Goal: Task Accomplishment & Management: Complete application form

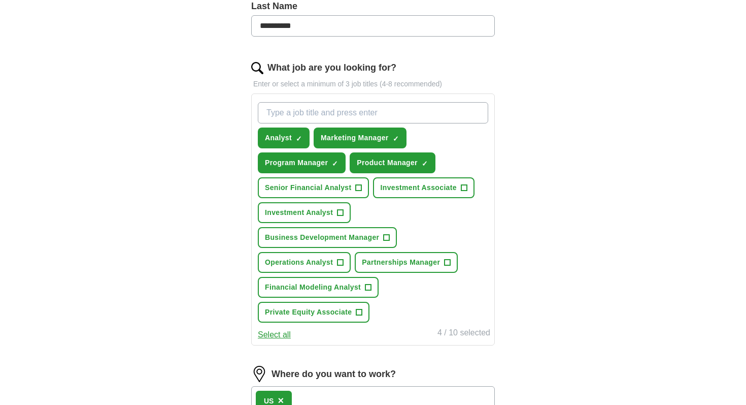
scroll to position [286, 0]
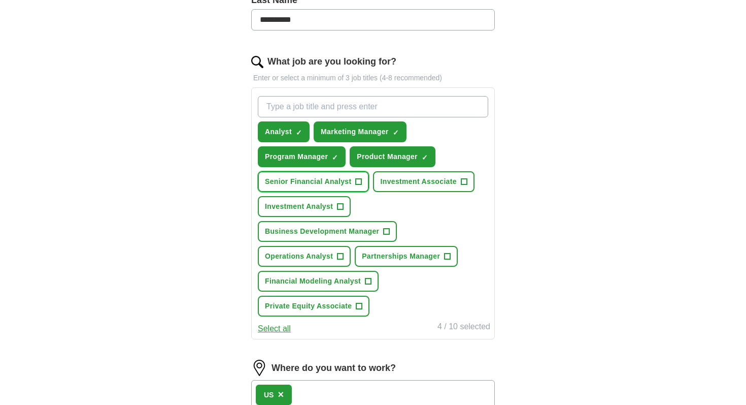
click at [356, 181] on span "+" at bounding box center [359, 182] width 6 height 8
click at [407, 185] on span "Investment Associate" at bounding box center [418, 181] width 76 height 11
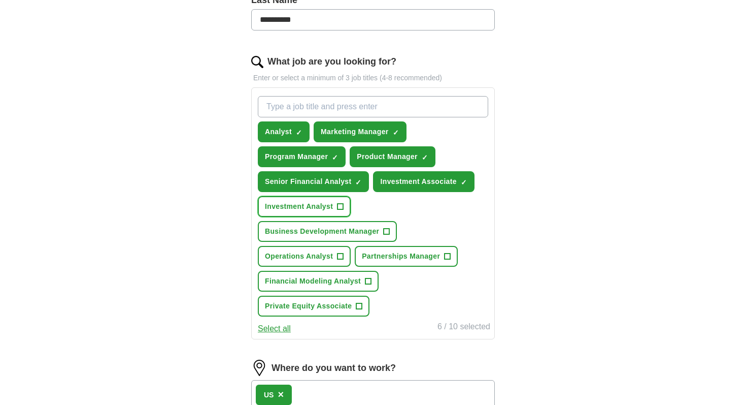
click at [338, 206] on span "+" at bounding box center [341, 207] width 6 height 8
click at [351, 231] on span "Business Development Manager" at bounding box center [322, 231] width 114 height 11
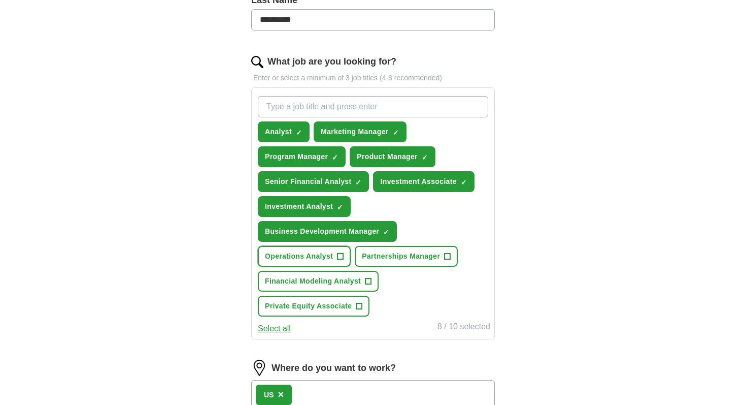
click at [332, 254] on span "Operations Analyst" at bounding box center [299, 256] width 68 height 11
click at [393, 257] on span "Partnerships Manager" at bounding box center [401, 256] width 78 height 11
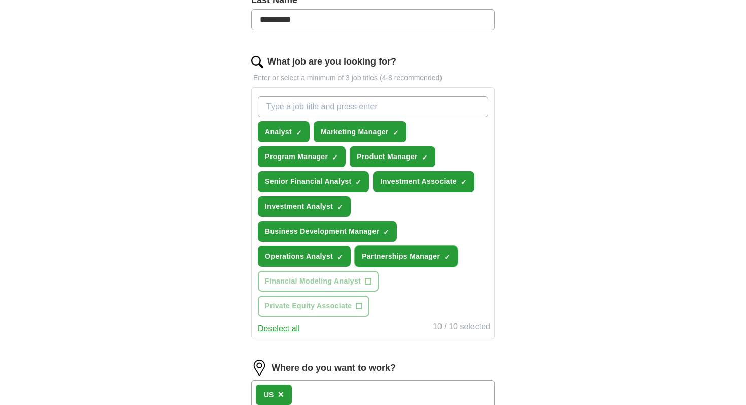
click at [406, 261] on span "Partnerships Manager" at bounding box center [401, 256] width 78 height 11
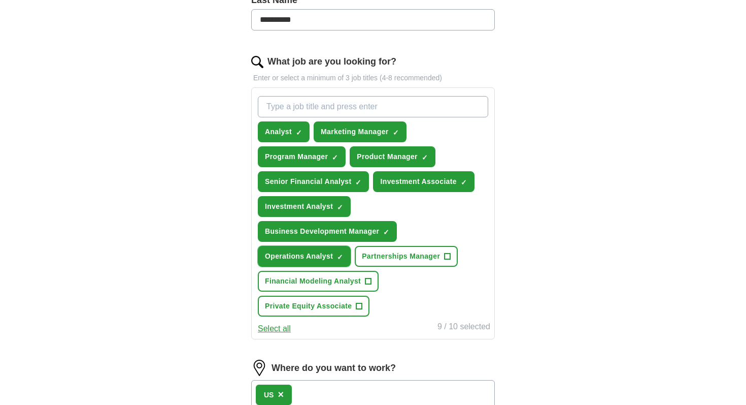
click at [330, 259] on span "Operations Analyst" at bounding box center [299, 256] width 68 height 11
click at [342, 283] on span "Financial Modeling Analyst" at bounding box center [313, 281] width 96 height 11
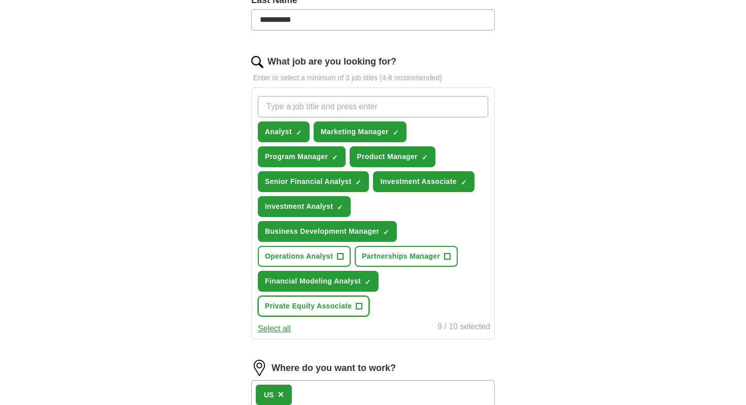
click at [338, 306] on span "Private Equity Associate" at bounding box center [308, 306] width 87 height 11
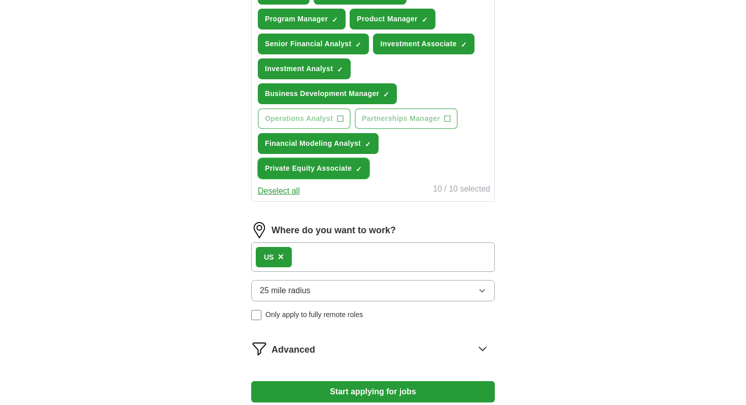
scroll to position [468, 0]
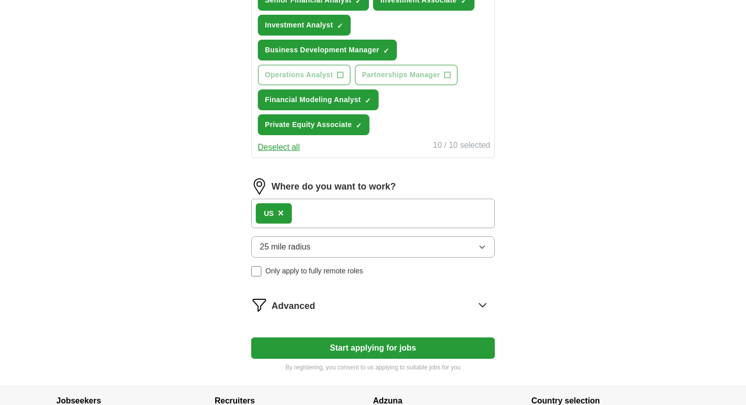
click at [325, 300] on div "Advanced" at bounding box center [383, 304] width 223 height 16
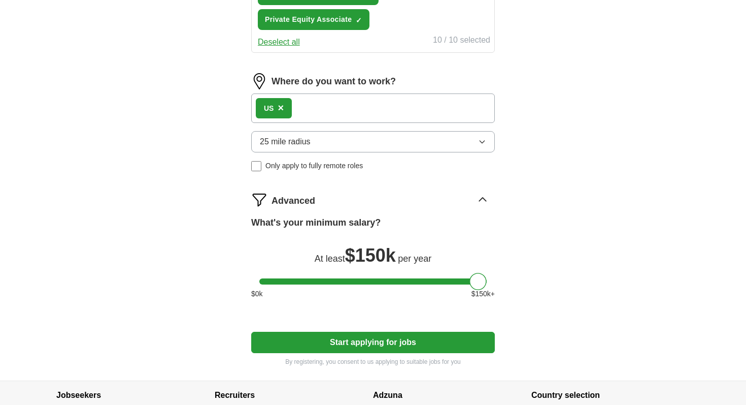
scroll to position [572, 0]
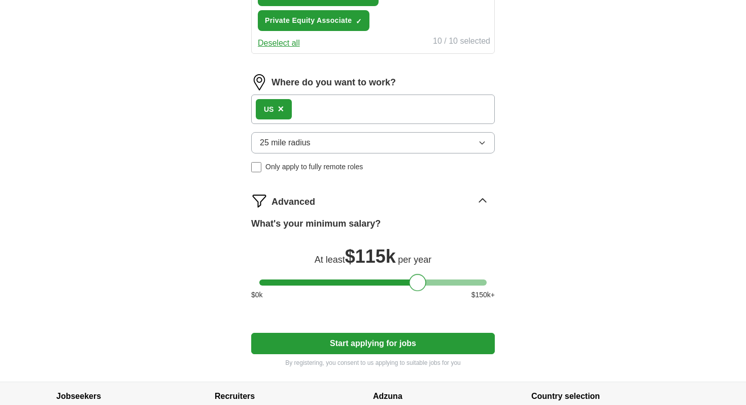
drag, startPoint x: 480, startPoint y: 283, endPoint x: 418, endPoint y: 290, distance: 61.8
click at [418, 290] on div at bounding box center [417, 282] width 17 height 17
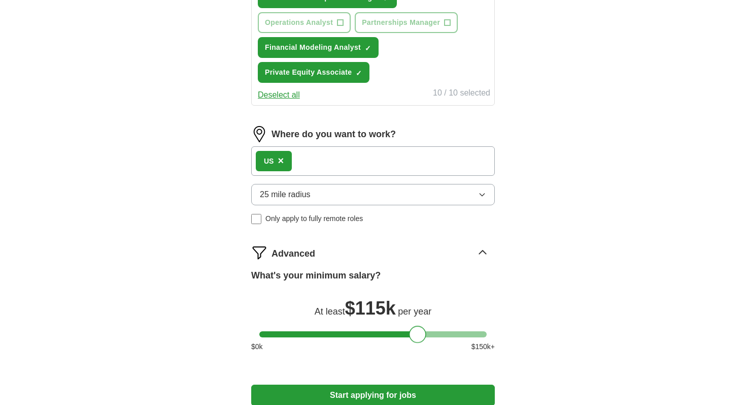
scroll to position [460, 0]
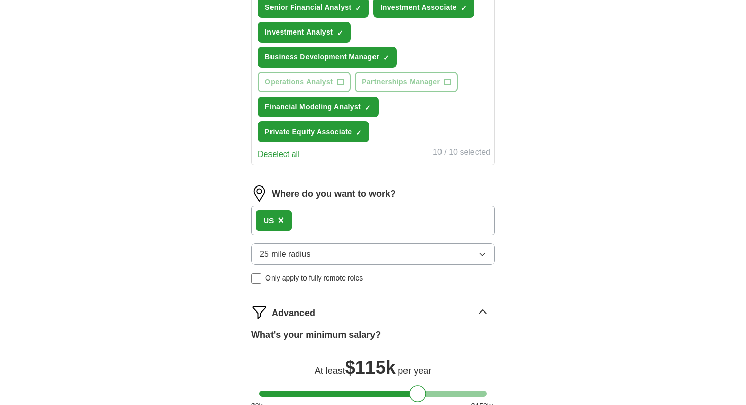
click at [321, 222] on div "US ×" at bounding box center [373, 220] width 244 height 29
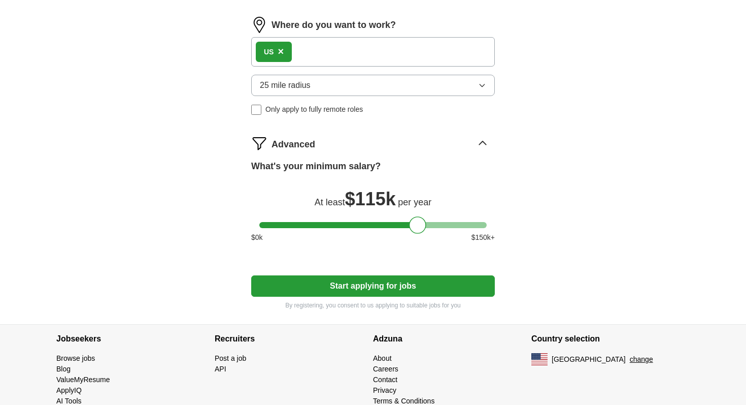
scroll to position [651, 0]
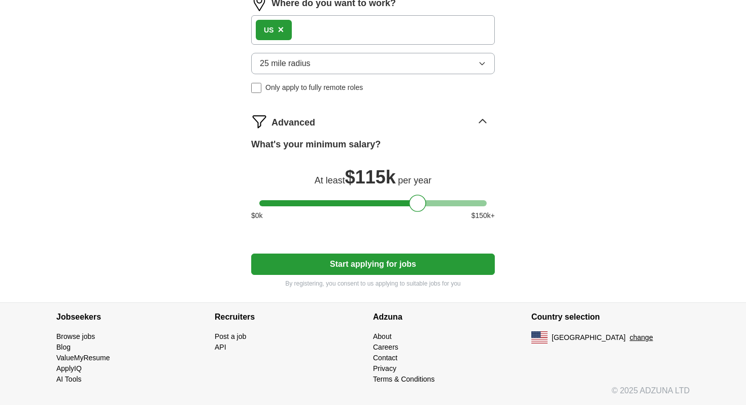
click at [346, 263] on button "Start applying for jobs" at bounding box center [373, 263] width 244 height 21
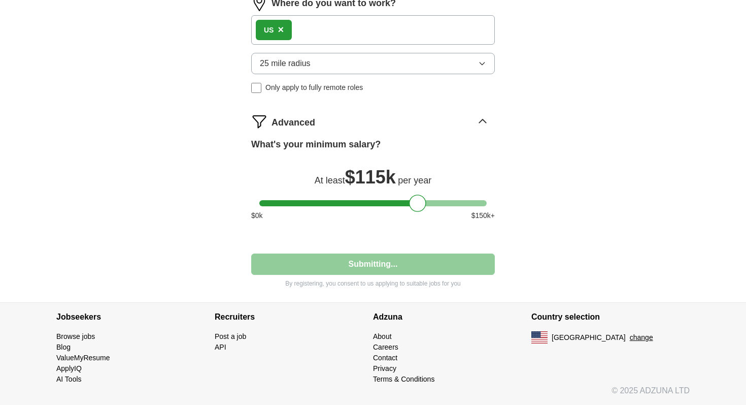
select select "**"
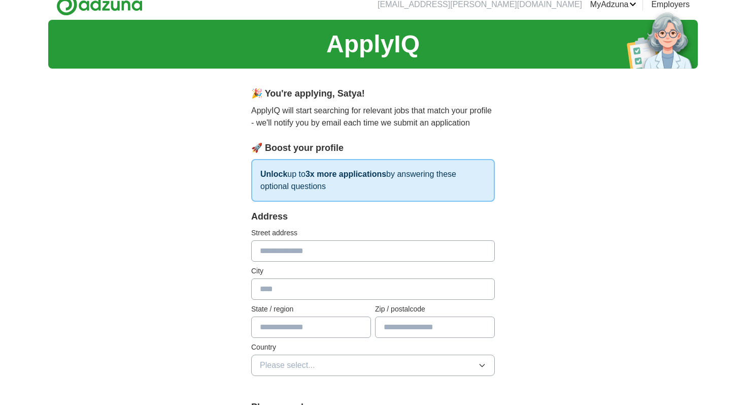
scroll to position [0, 0]
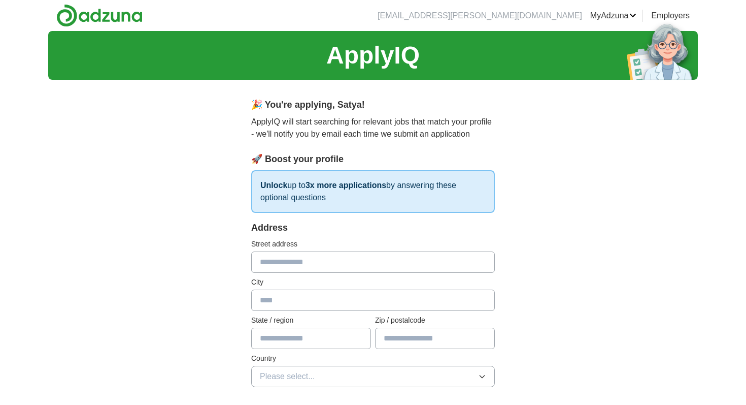
click at [346, 263] on input "text" at bounding box center [373, 261] width 244 height 21
type input "**********"
type input "**"
type input "*****"
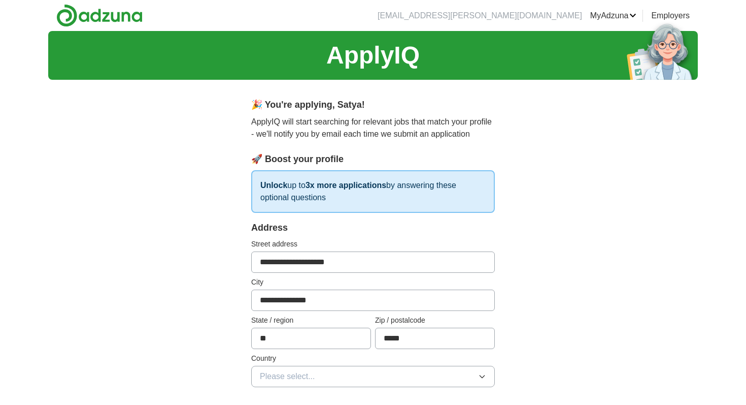
drag, startPoint x: 356, startPoint y: 267, endPoint x: 311, endPoint y: 263, distance: 45.4
click at [311, 263] on input "**********" at bounding box center [373, 261] width 244 height 21
type input "**********"
click at [353, 234] on div "Address" at bounding box center [373, 228] width 244 height 14
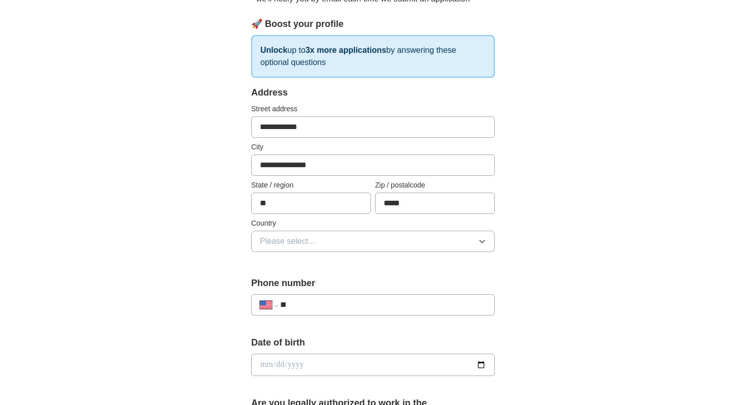
scroll to position [154, 0]
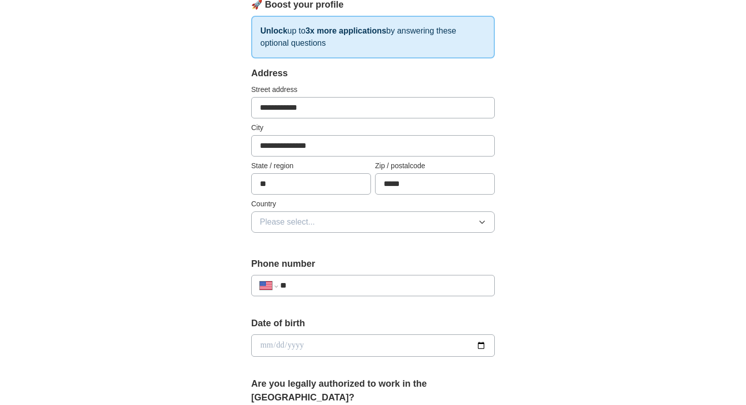
click at [345, 221] on button "Please select..." at bounding box center [373, 221] width 244 height 21
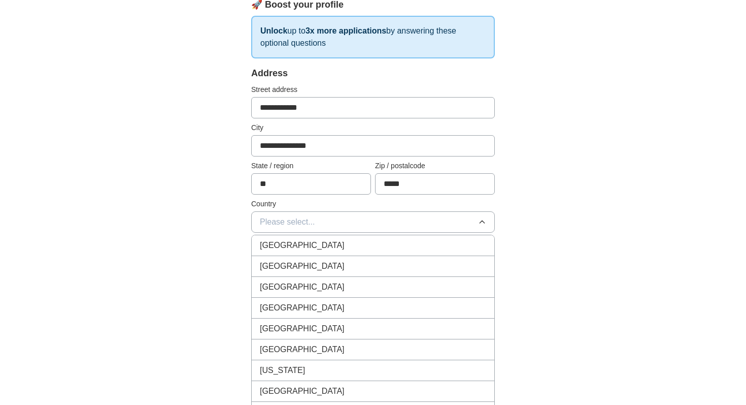
click at [318, 272] on div "[GEOGRAPHIC_DATA]" at bounding box center [373, 266] width 226 height 12
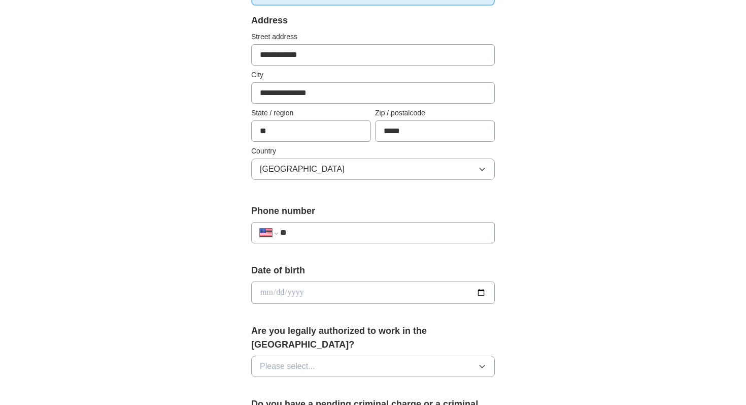
scroll to position [224, 0]
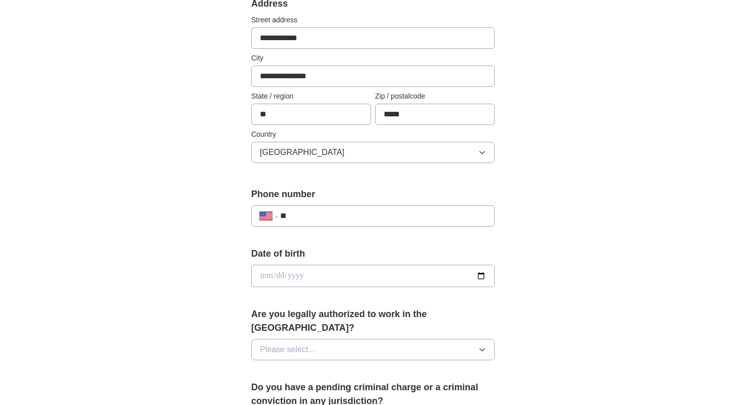
click at [318, 273] on input "date" at bounding box center [373, 275] width 244 height 22
click at [477, 278] on input "date" at bounding box center [373, 275] width 244 height 22
click at [294, 272] on input "date" at bounding box center [373, 275] width 244 height 22
click at [266, 278] on input "date" at bounding box center [373, 275] width 244 height 22
type input "**********"
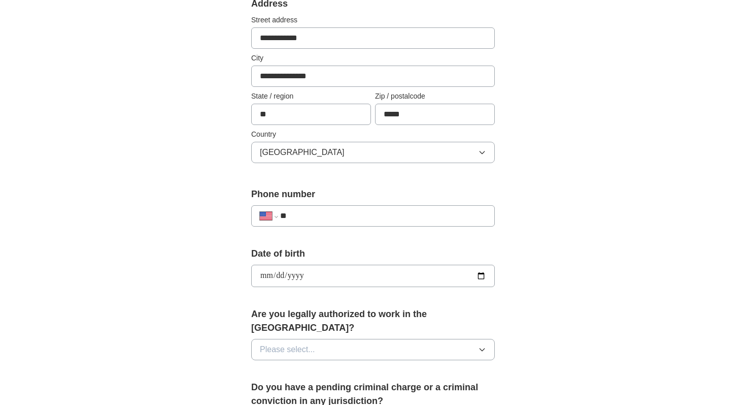
click at [329, 214] on input "**" at bounding box center [383, 216] width 206 height 12
type input "**********"
click at [310, 343] on span "Please select..." at bounding box center [287, 349] width 55 height 12
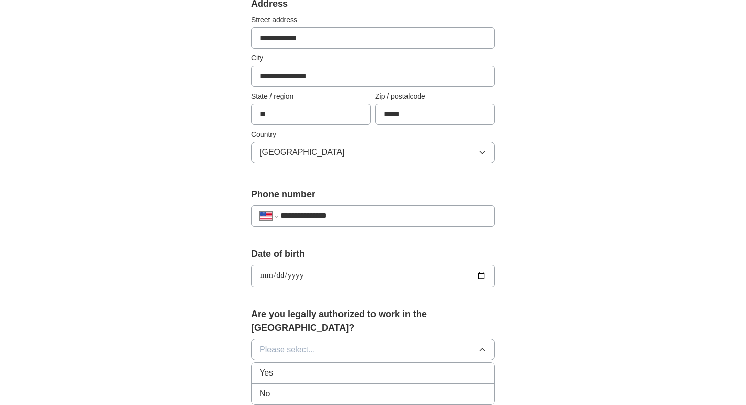
click at [299, 367] on div "Yes" at bounding box center [373, 373] width 226 height 12
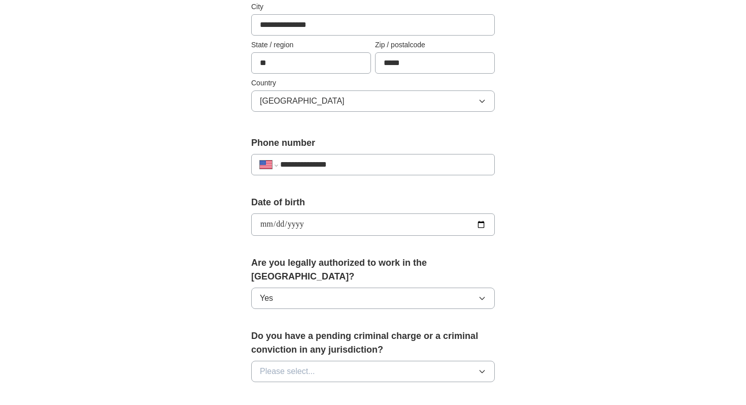
scroll to position [293, 0]
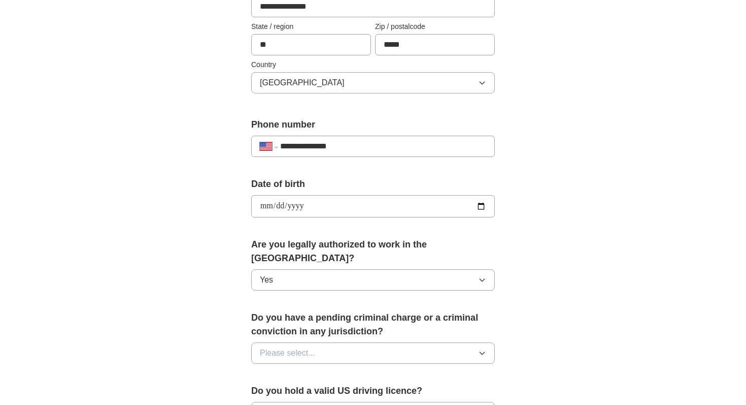
click at [307, 347] on span "Please select..." at bounding box center [287, 353] width 55 height 12
click at [293, 390] on li "No" at bounding box center [373, 397] width 243 height 21
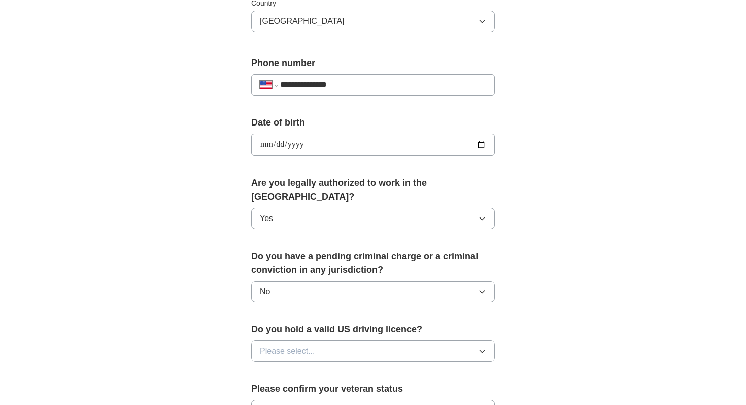
scroll to position [367, 0]
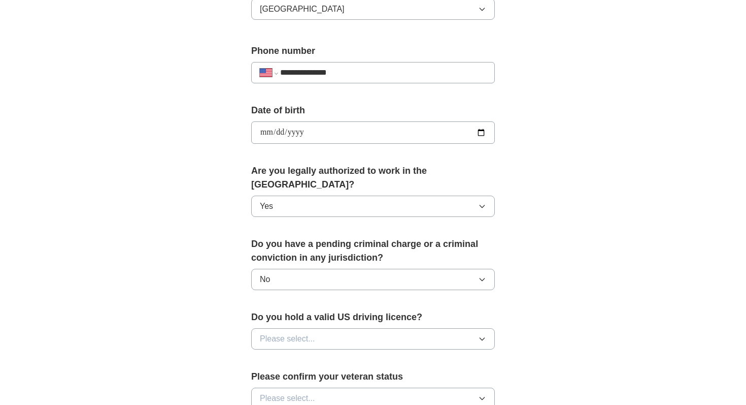
click at [304, 333] on span "Please select..." at bounding box center [287, 339] width 55 height 12
click at [293, 356] on div "Yes" at bounding box center [373, 362] width 226 height 12
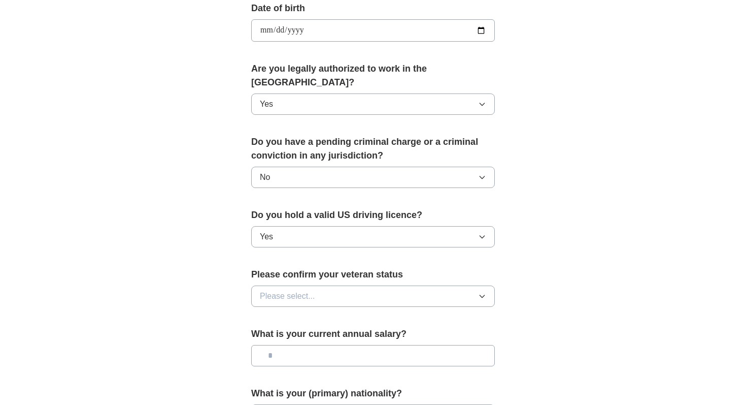
scroll to position [476, 0]
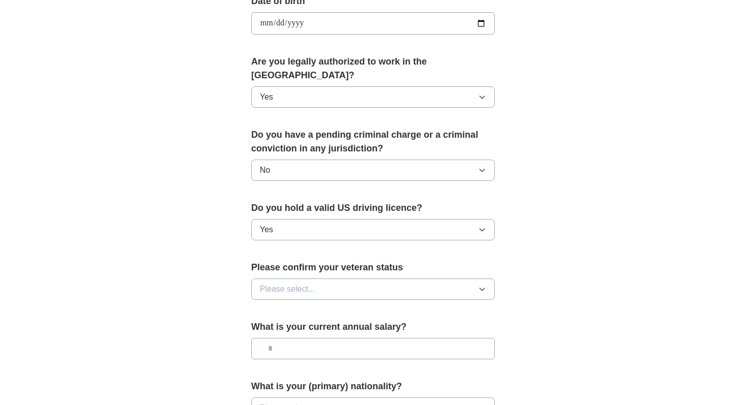
click at [308, 283] on span "Please select..." at bounding box center [287, 289] width 55 height 12
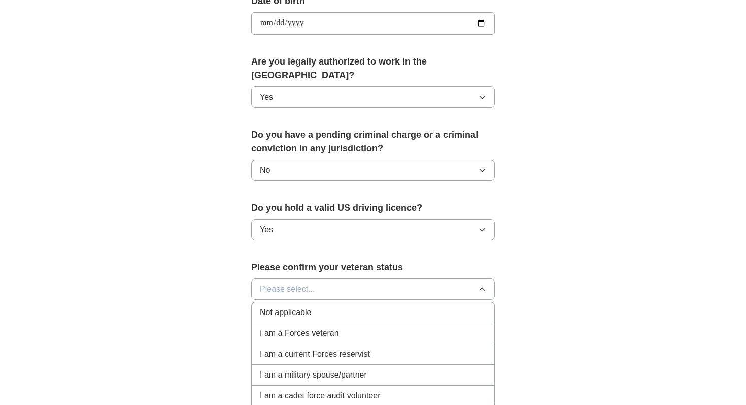
click at [313, 306] on div "Not applicable" at bounding box center [373, 312] width 226 height 12
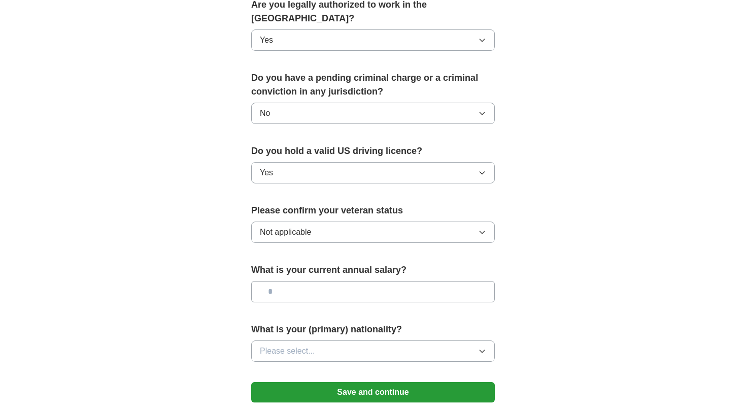
scroll to position [539, 0]
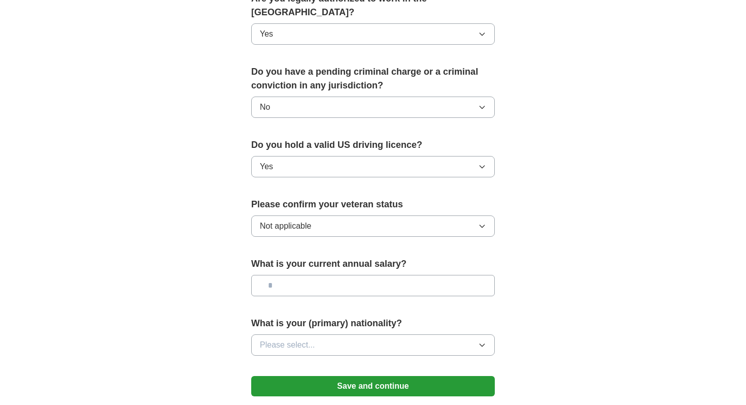
click at [325, 275] on input "text" at bounding box center [373, 285] width 244 height 21
type input "********"
click at [321, 334] on button "Please select..." at bounding box center [373, 344] width 244 height 21
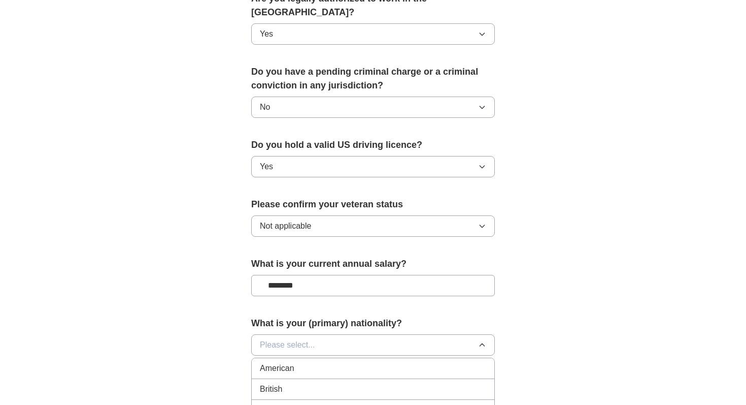
click at [310, 362] on div "American" at bounding box center [373, 368] width 226 height 12
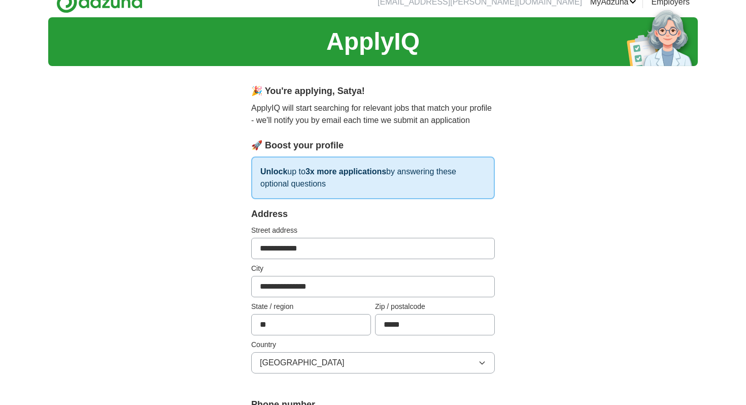
scroll to position [19, 0]
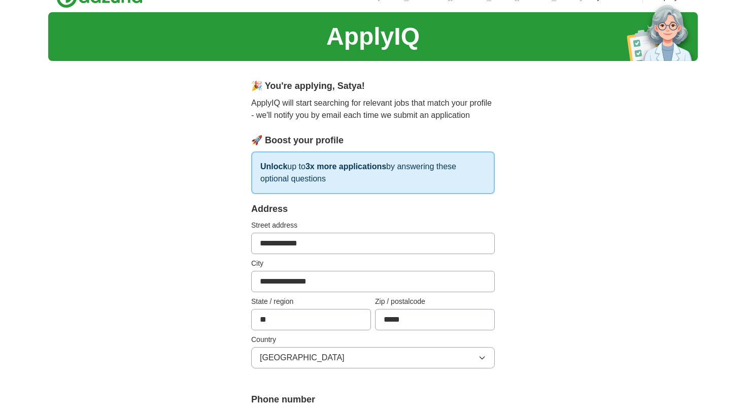
click at [291, 243] on input "**********" at bounding box center [373, 243] width 244 height 21
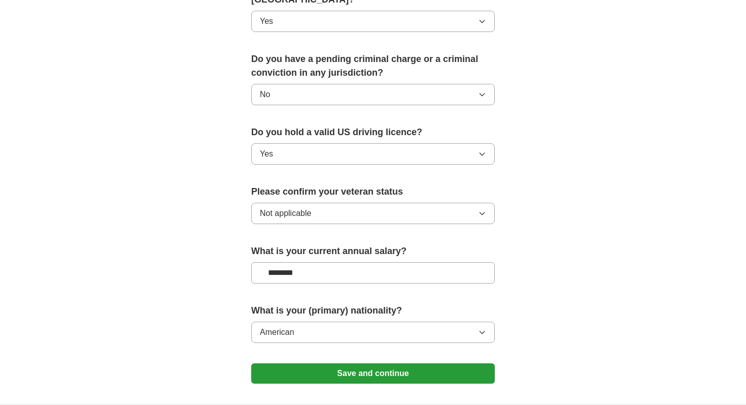
scroll to position [640, 0]
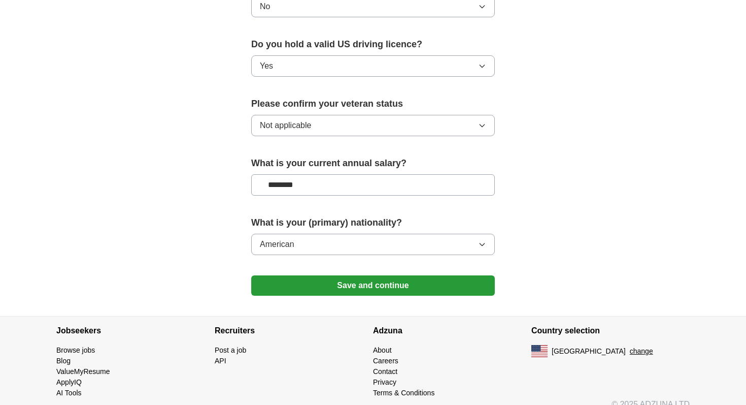
type input "********"
click at [384, 275] on button "Save and continue" at bounding box center [373, 285] width 244 height 20
